Goal: Check status: Check status

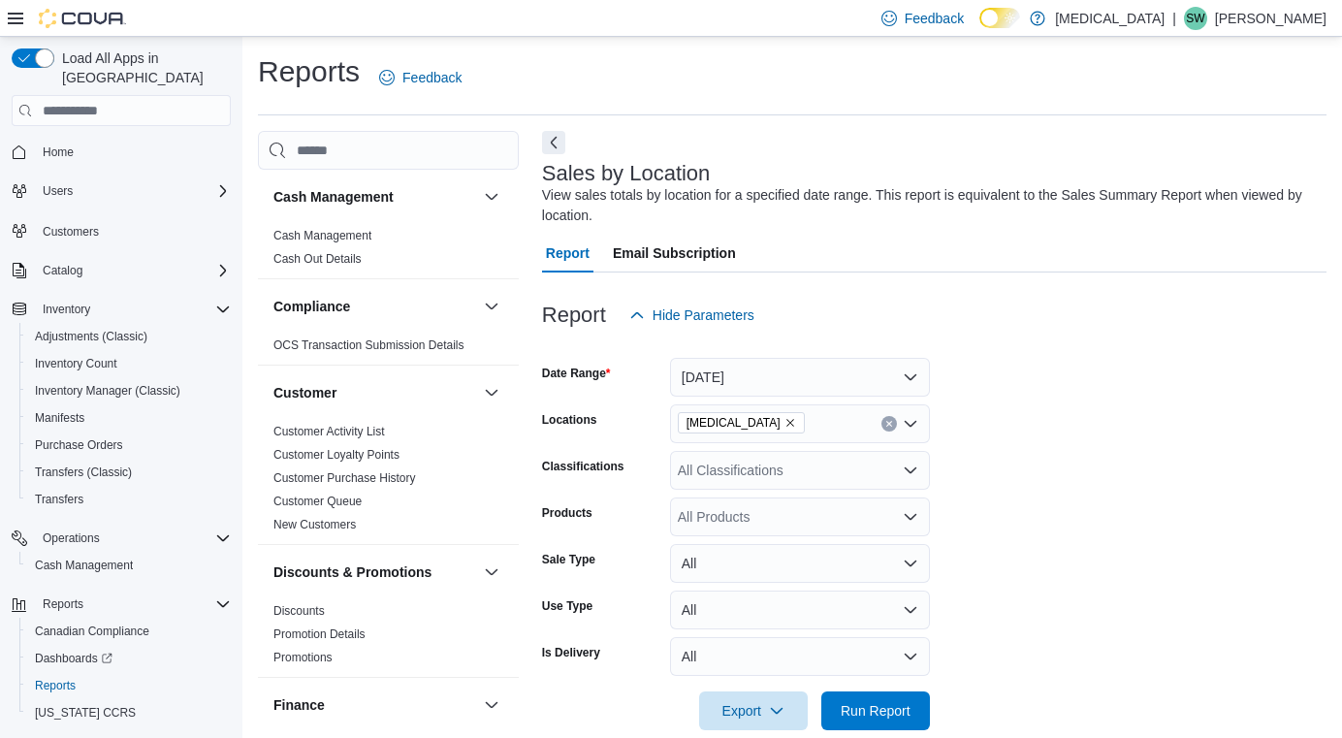
scroll to position [645, 0]
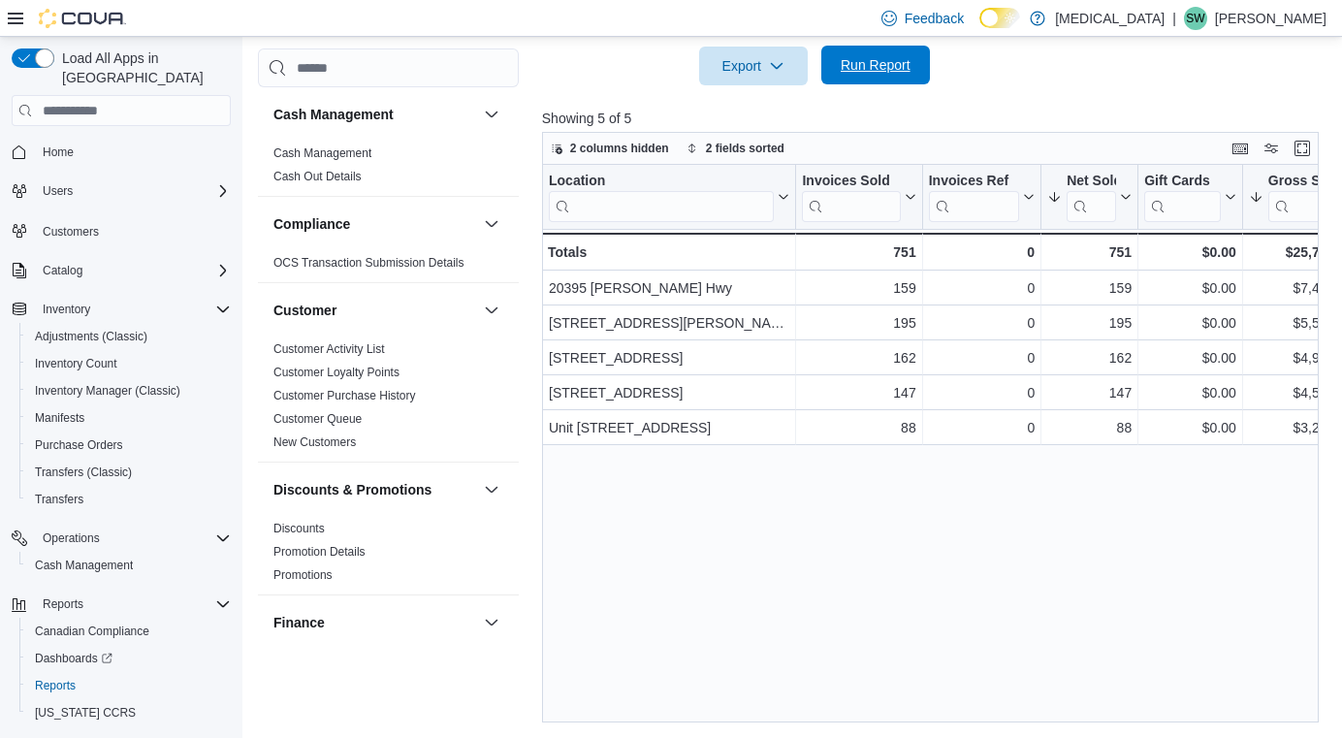
click at [883, 65] on span "Run Report" at bounding box center [876, 64] width 70 height 19
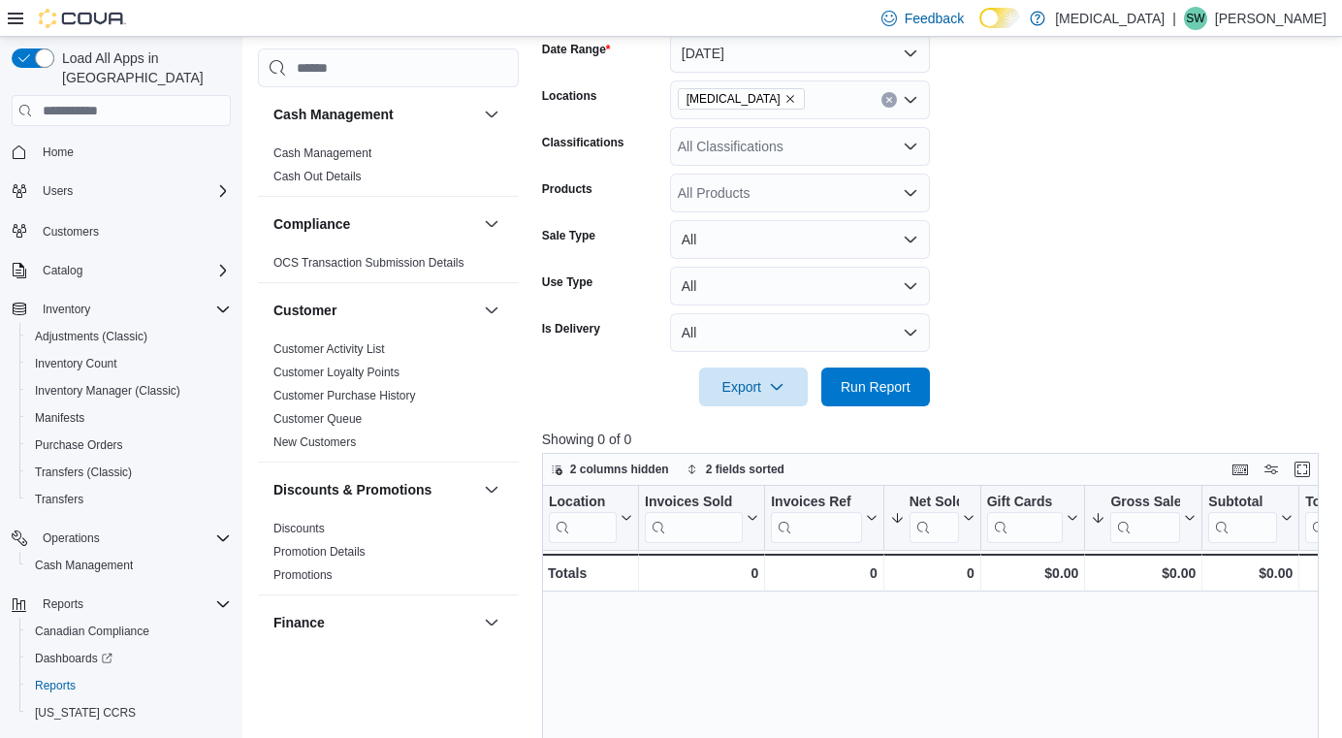
scroll to position [289, 0]
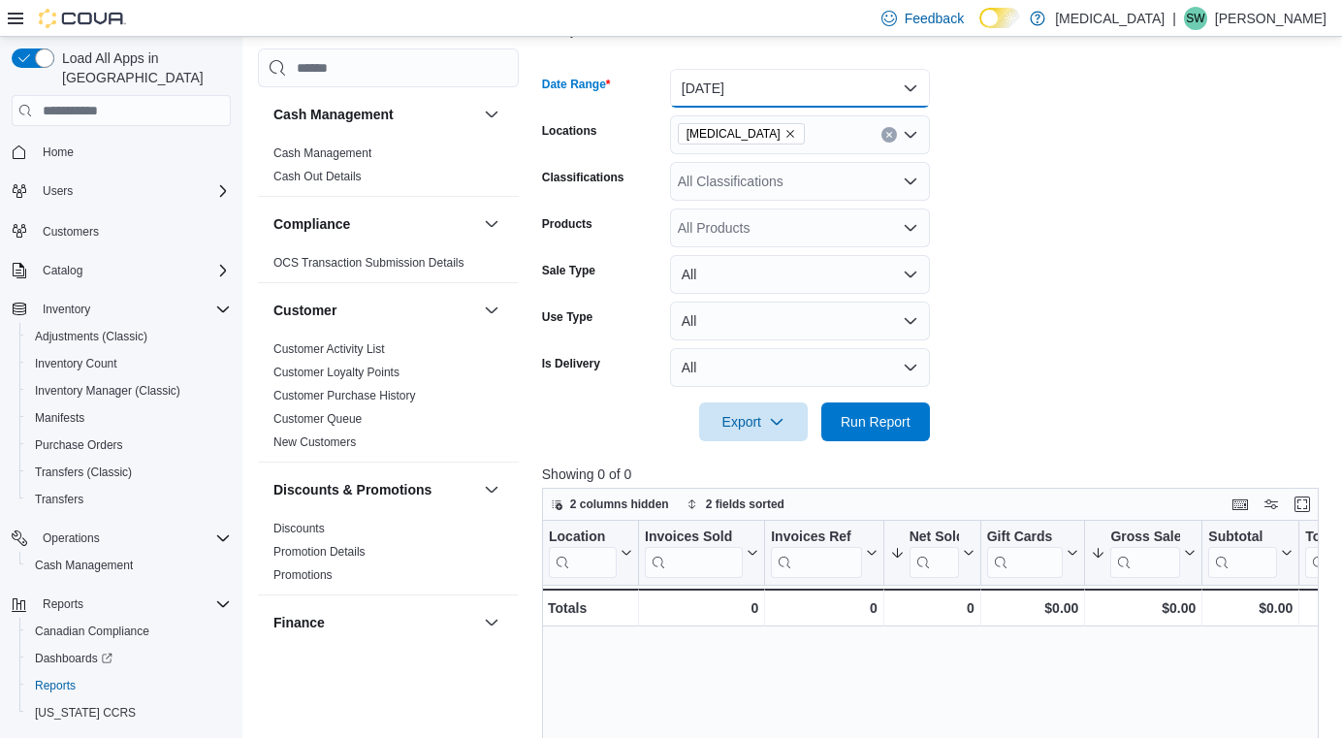
click at [731, 80] on button "Today" at bounding box center [800, 88] width 260 height 39
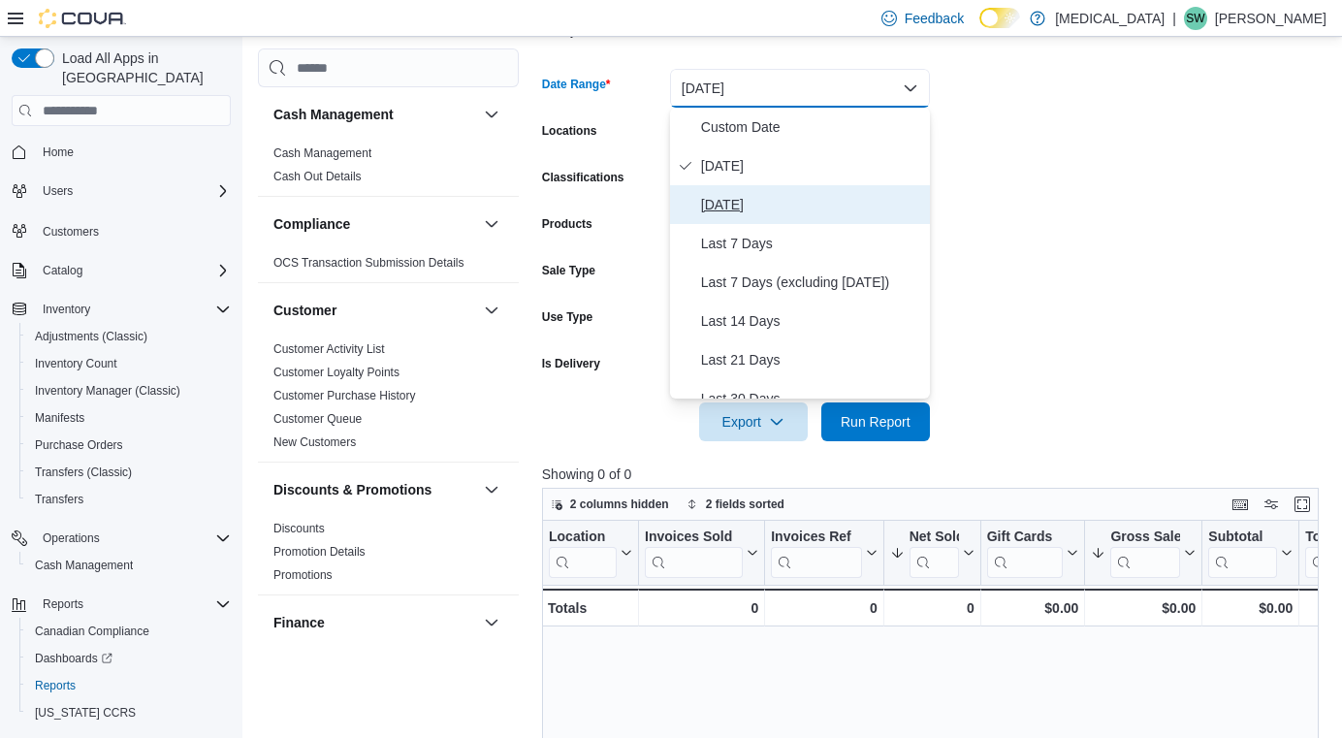
click at [743, 210] on span "Yesterday" at bounding box center [811, 204] width 221 height 23
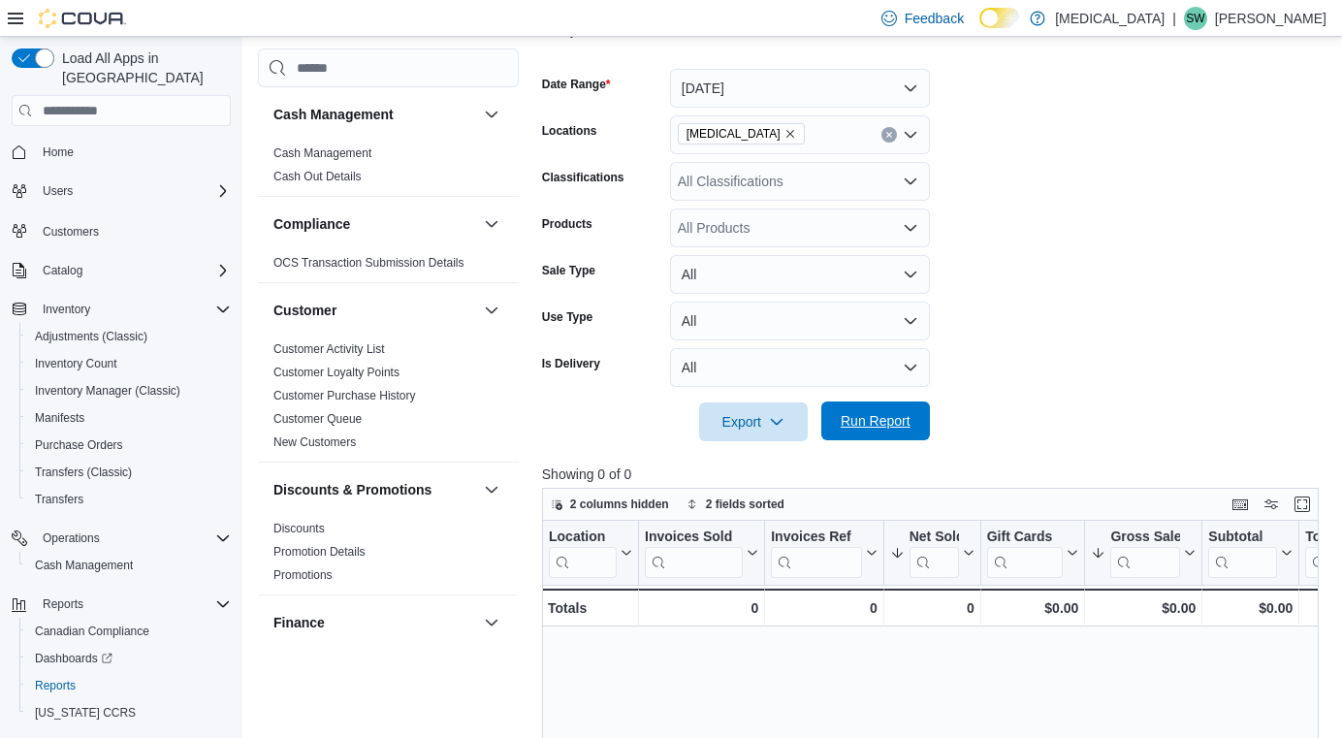
click at [883, 427] on span "Run Report" at bounding box center [876, 420] width 70 height 19
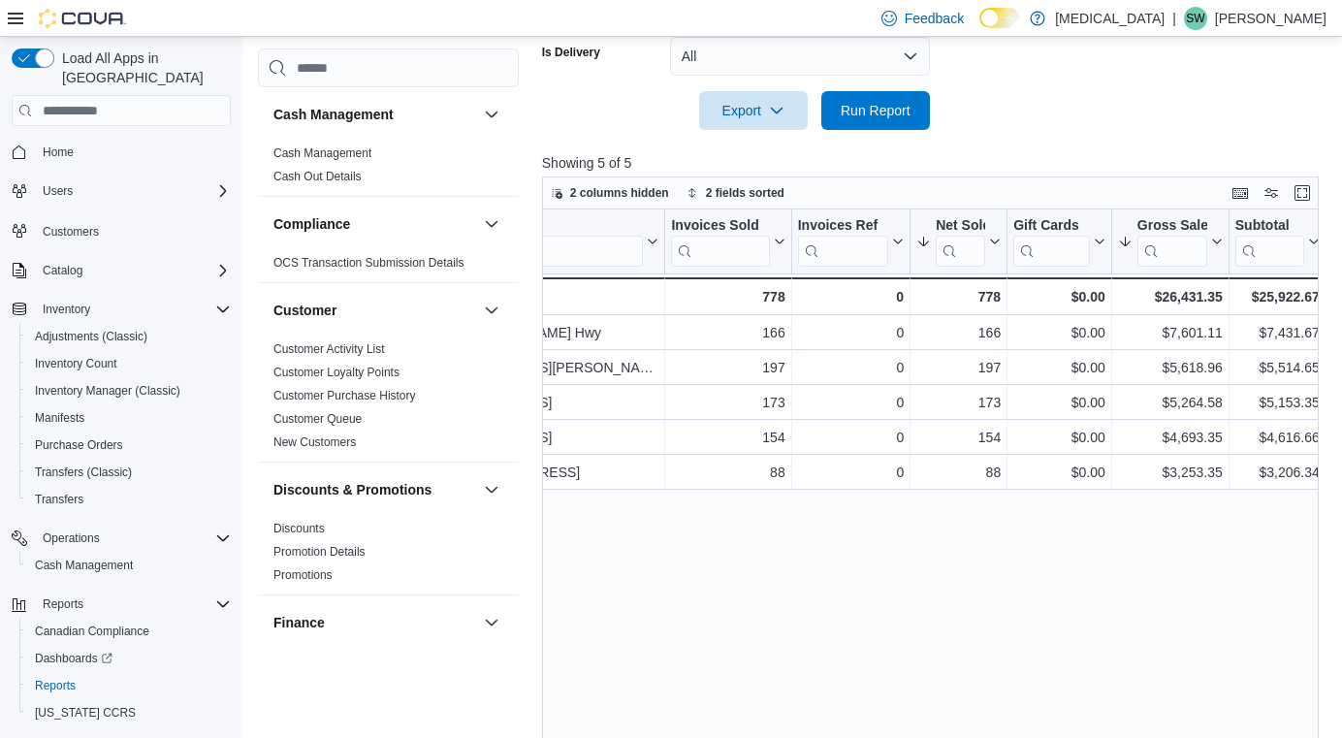
scroll to position [0, 132]
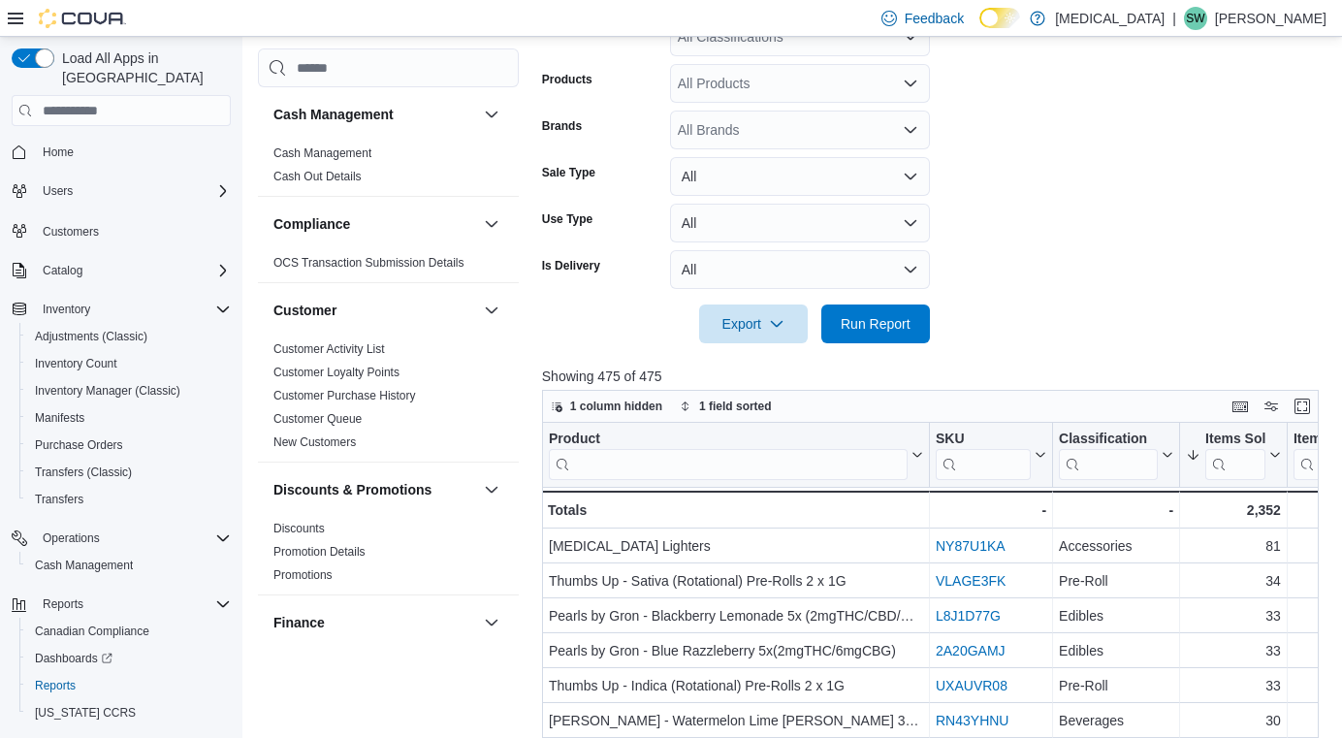
scroll to position [0, 392]
